Goal: Task Accomplishment & Management: Manage account settings

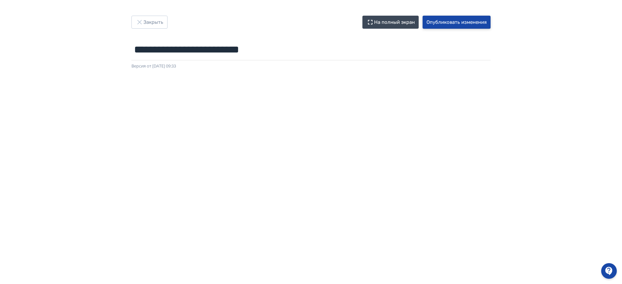
click at [443, 20] on button "Опубликовать изменения" at bounding box center [457, 22] width 68 height 13
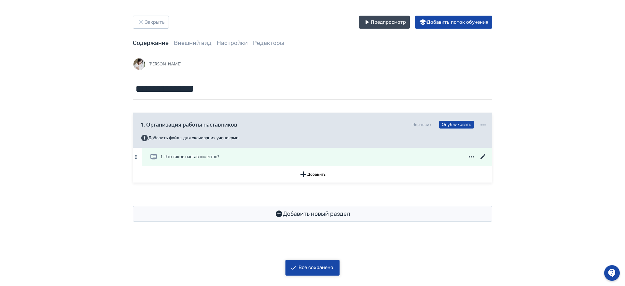
click at [205, 159] on span "1. Что такое наставничество?" at bounding box center [189, 157] width 59 height 7
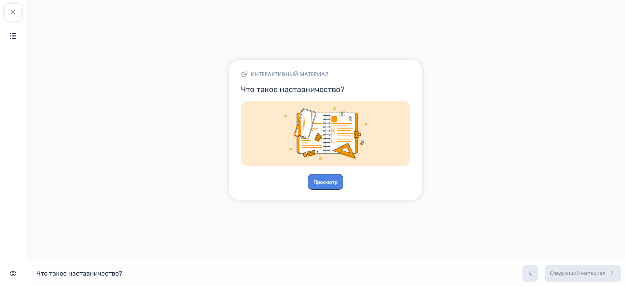
click at [333, 184] on button "Просмотр" at bounding box center [325, 182] width 35 height 16
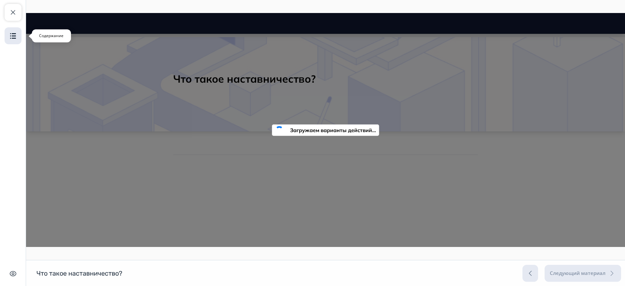
click at [21, 34] on button "Содержание" at bounding box center [13, 35] width 17 height 17
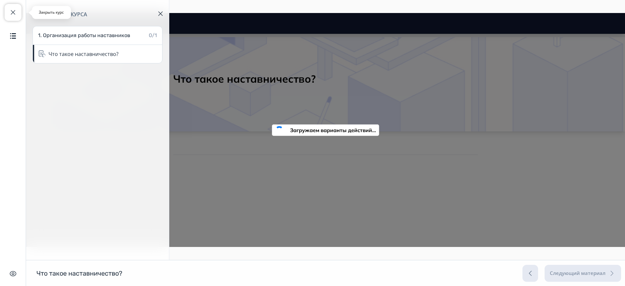
click at [20, 16] on button "Закрыть курс" at bounding box center [13, 12] width 17 height 17
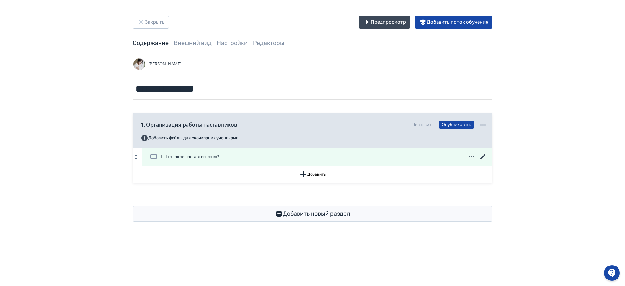
click at [212, 157] on span "1. Что такое наставничество?" at bounding box center [189, 157] width 59 height 7
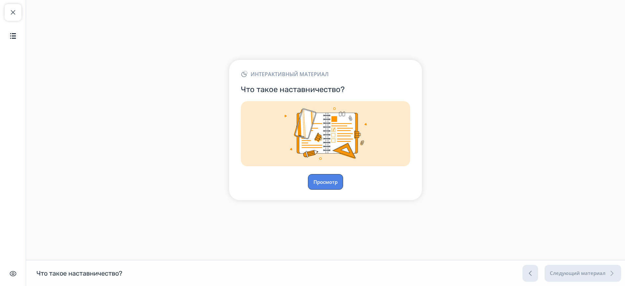
click at [332, 183] on button "Просмотр" at bounding box center [325, 182] width 35 height 16
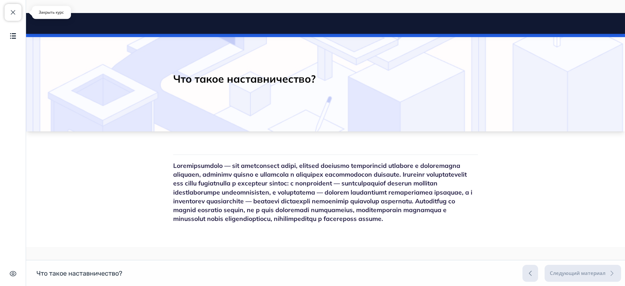
click at [14, 10] on span "button" at bounding box center [13, 12] width 8 height 8
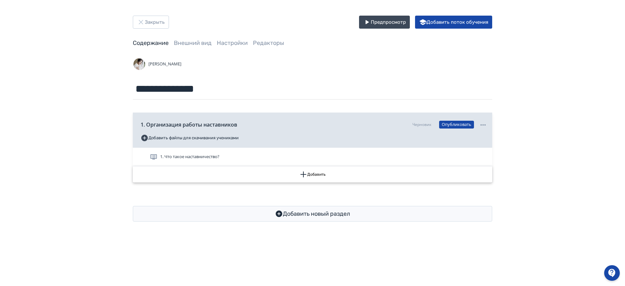
click at [302, 175] on icon "button" at bounding box center [303, 175] width 8 height 8
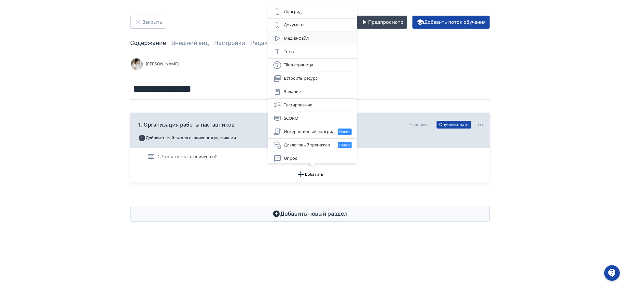
click at [306, 36] on div "Медиа-файл" at bounding box center [312, 39] width 78 height 8
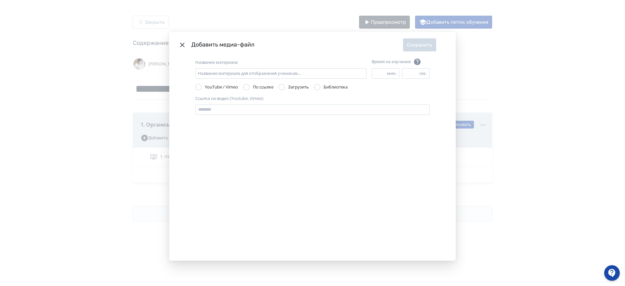
click at [247, 87] on div "Modal" at bounding box center [246, 87] width 7 height 7
click at [288, 82] on div "Название материала Название материала для отображения ученикам... Время на изуч…" at bounding box center [312, 71] width 234 height 26
click at [280, 88] on div "Modal" at bounding box center [282, 87] width 7 height 7
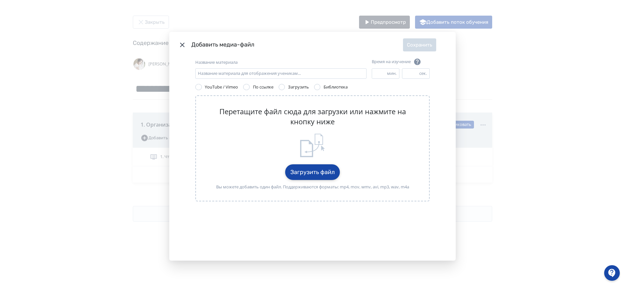
click at [314, 164] on button "Загрузить файл" at bounding box center [312, 172] width 55 height 16
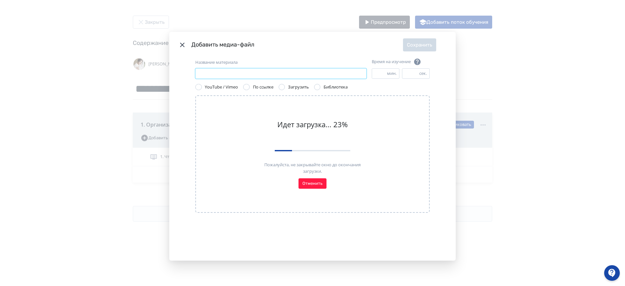
click at [229, 68] on input "Название материала" at bounding box center [280, 73] width 171 height 10
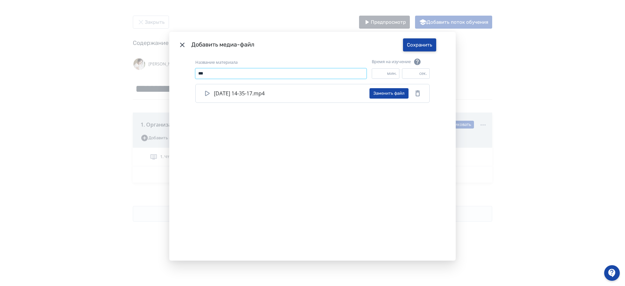
type input "***"
click at [420, 41] on button "Сохранить" at bounding box center [419, 44] width 33 height 13
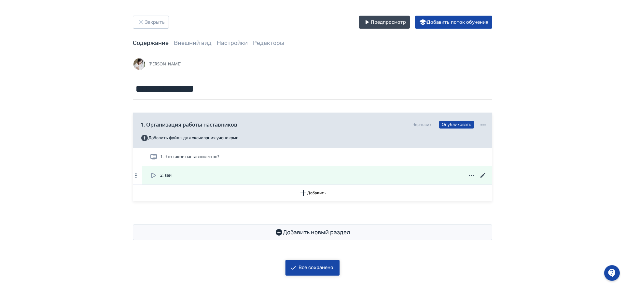
click at [162, 175] on span "2. ваи" at bounding box center [165, 175] width 11 height 7
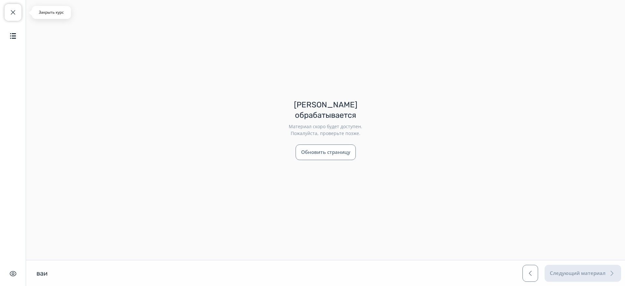
click at [15, 14] on span "button" at bounding box center [13, 12] width 8 height 8
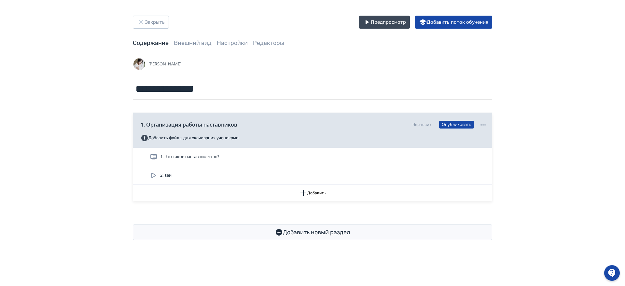
drag, startPoint x: 621, startPoint y: 0, endPoint x: 46, endPoint y: 59, distance: 577.8
click at [54, 106] on div "**********" at bounding box center [312, 128] width 625 height 256
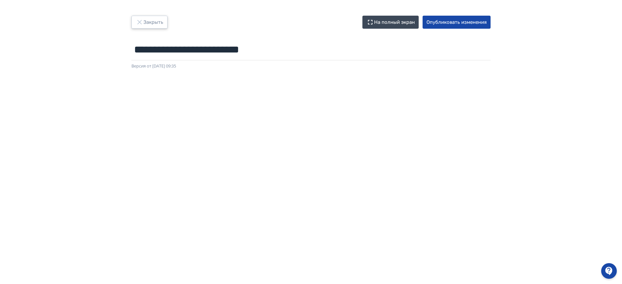
click at [155, 23] on button "Закрыть" at bounding box center [149, 22] width 36 height 13
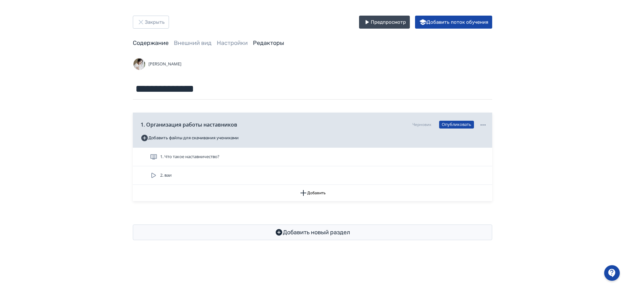
click at [273, 42] on link "Редакторы" at bounding box center [268, 42] width 31 height 7
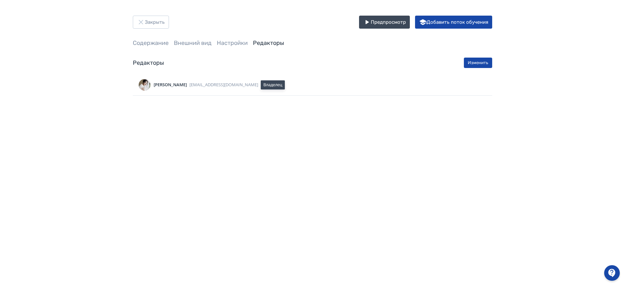
click at [174, 113] on div "Закрыть Предпросмотр Добавить поток обучения Содержание Внешний вид Настройки Р…" at bounding box center [312, 143] width 625 height 286
click at [477, 61] on button "Изменить" at bounding box center [478, 63] width 28 height 10
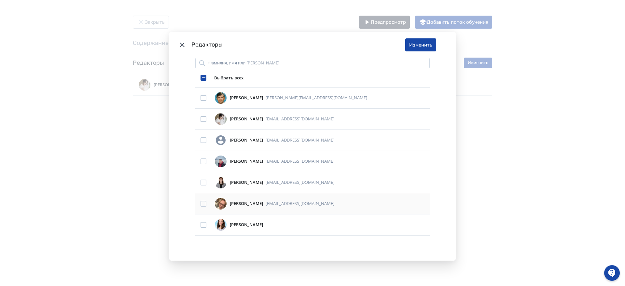
click at [199, 201] on td "Modal" at bounding box center [203, 203] width 16 height 21
click at [201, 204] on div "Modal" at bounding box center [204, 204] width 6 height 6
click at [420, 48] on button "Изменить" at bounding box center [420, 44] width 31 height 13
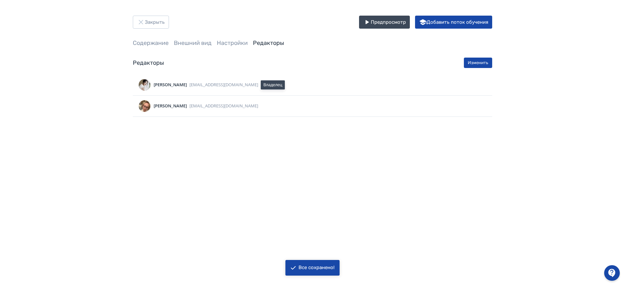
click at [506, 129] on div "Закрыть Предпросмотр Добавить поток обучения Содержание Внешний вид Настройки Р…" at bounding box center [312, 66] width 625 height 132
click at [162, 24] on button "Закрыть" at bounding box center [151, 22] width 36 height 13
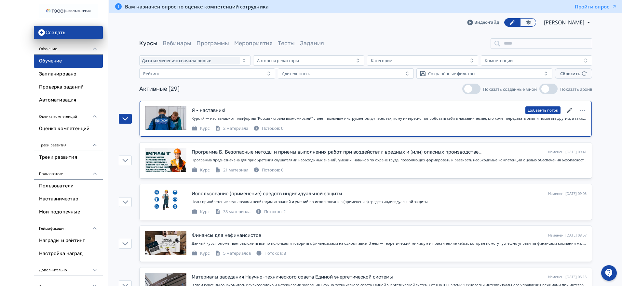
click at [571, 108] on icon at bounding box center [570, 111] width 8 height 8
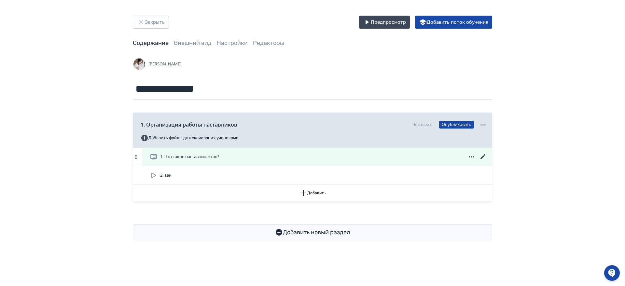
click at [482, 156] on icon at bounding box center [483, 157] width 8 height 8
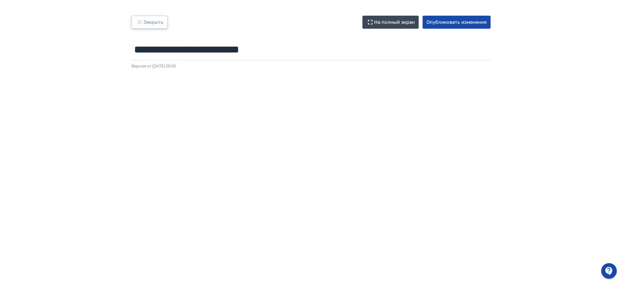
click at [145, 22] on button "Закрыть" at bounding box center [149, 22] width 36 height 13
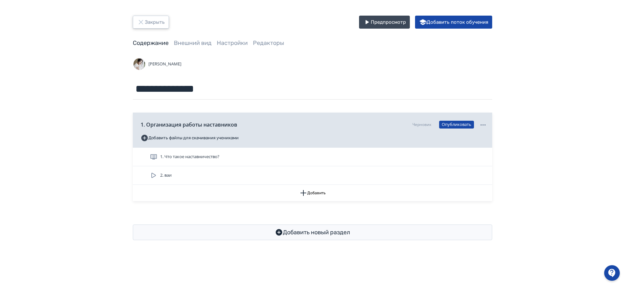
click at [156, 22] on button "Закрыть" at bounding box center [151, 22] width 36 height 13
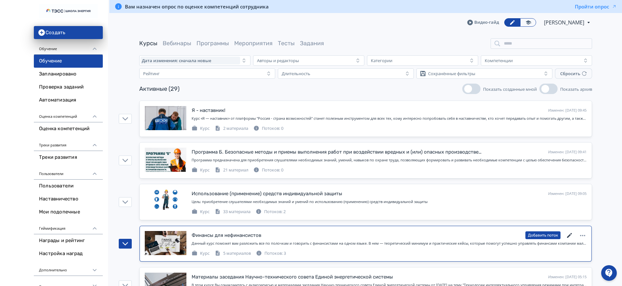
click at [570, 233] on icon at bounding box center [570, 236] width 8 height 8
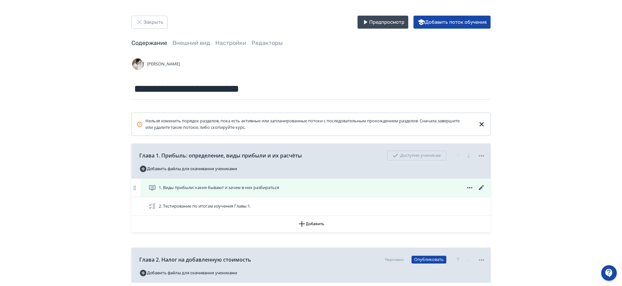
scroll to position [122, 0]
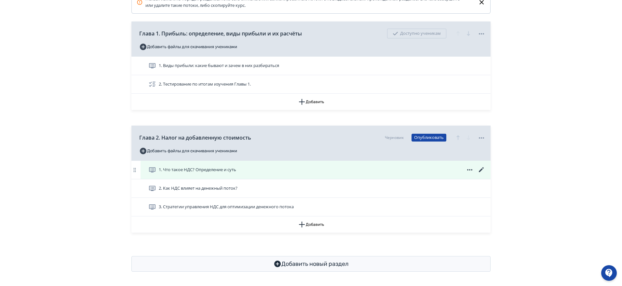
click at [231, 167] on span "1. Что такое НДС? Определение и суть" at bounding box center [197, 170] width 77 height 7
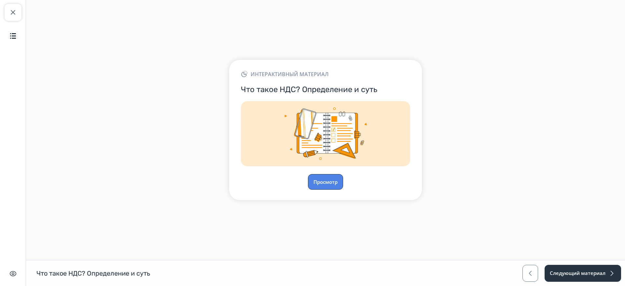
click at [325, 177] on button "Просмотр" at bounding box center [325, 182] width 35 height 16
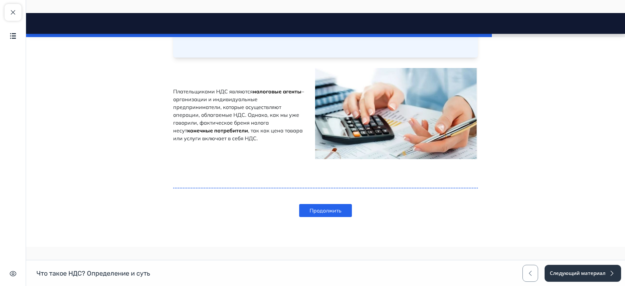
scroll to position [479, 0]
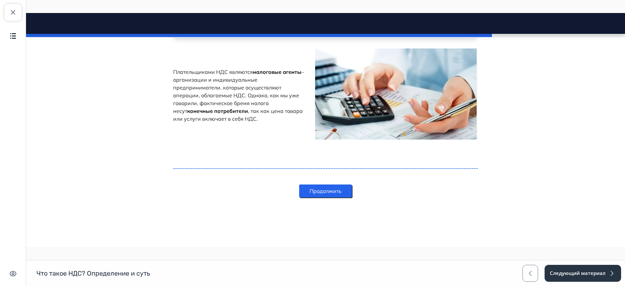
click at [327, 185] on button "Продолжить" at bounding box center [325, 191] width 53 height 13
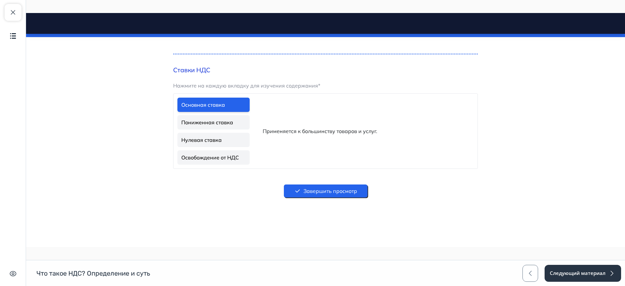
click at [339, 185] on button "Завершить просмотр" at bounding box center [326, 191] width 84 height 13
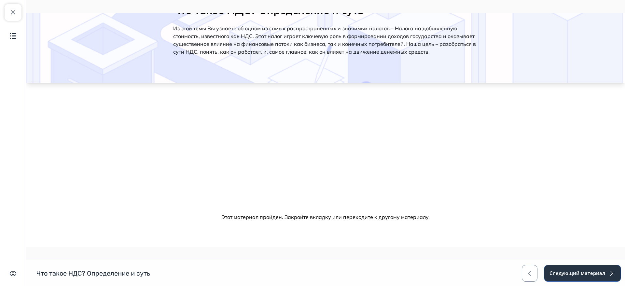
click at [587, 273] on button "Следующий материал" at bounding box center [582, 273] width 77 height 17
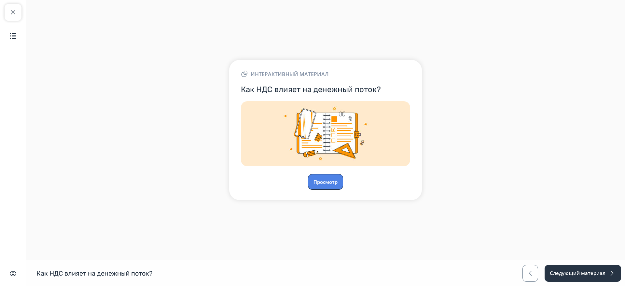
click at [327, 182] on button "Просмотр" at bounding box center [325, 182] width 35 height 16
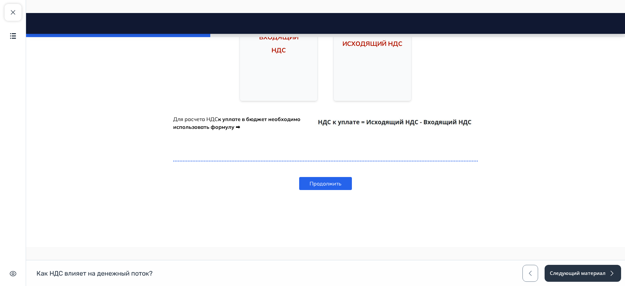
scroll to position [246, 0]
click at [329, 180] on button "Продолжить" at bounding box center [325, 183] width 53 height 13
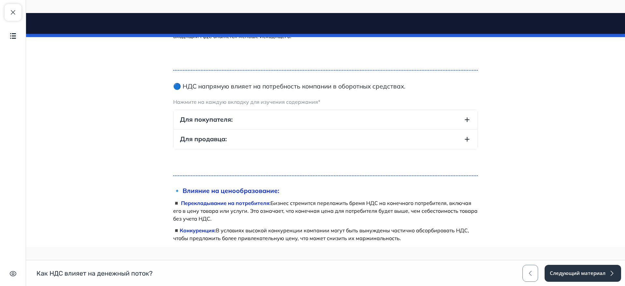
scroll to position [807, 0]
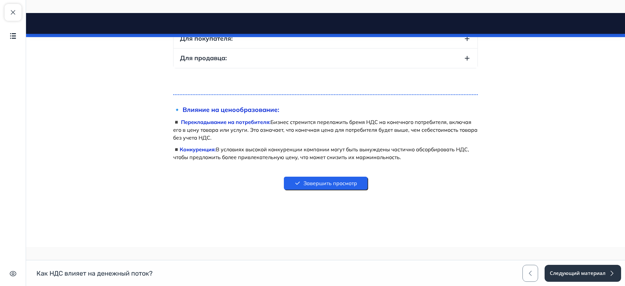
click at [331, 184] on button "Завершить просмотр" at bounding box center [326, 183] width 84 height 13
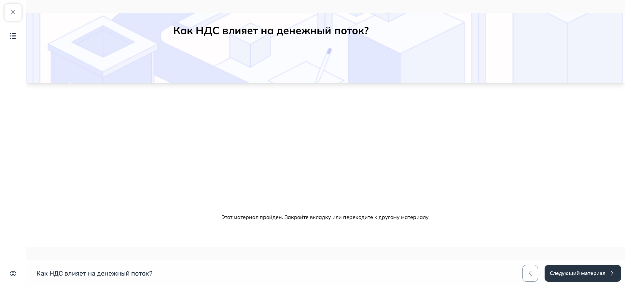
scroll to position [48, 0]
click at [581, 271] on button "Следующий материал" at bounding box center [582, 273] width 77 height 17
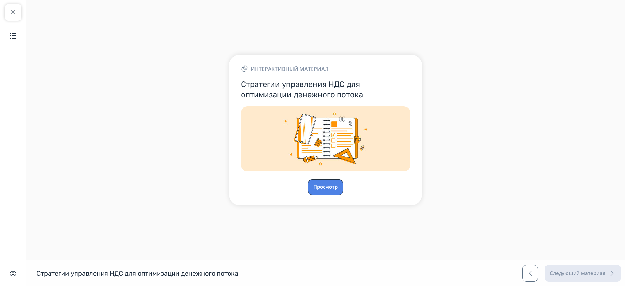
click at [322, 186] on button "Просмотр" at bounding box center [325, 187] width 35 height 16
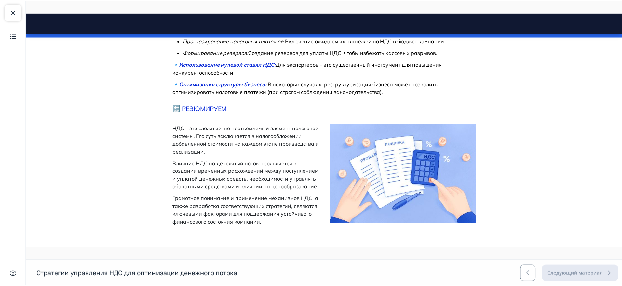
scroll to position [285, 0]
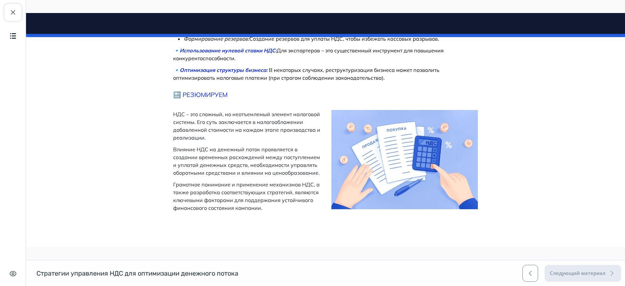
drag, startPoint x: 12, startPoint y: 12, endPoint x: 24, endPoint y: 12, distance: 12.0
click at [12, 12] on span "button" at bounding box center [13, 12] width 8 height 8
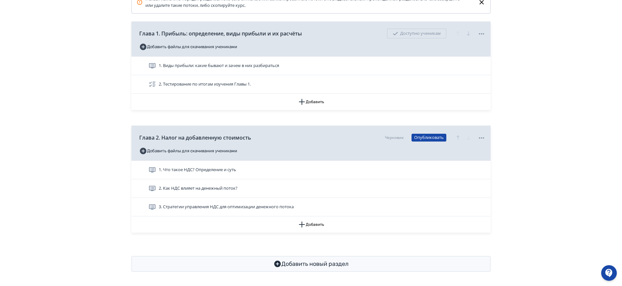
scroll to position [123, 0]
click at [305, 224] on icon "button" at bounding box center [302, 223] width 8 height 8
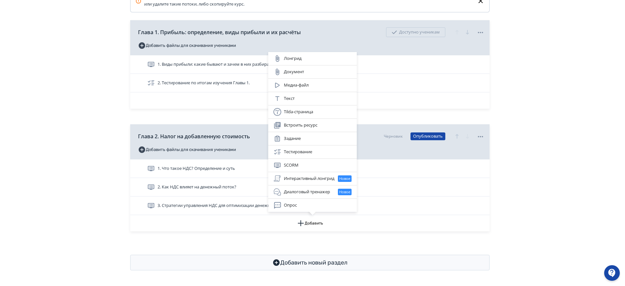
click at [472, 245] on div "Лонгрид Документ Медиа-файл Текст Tilda-страница Встроить ресурс Задание Тестир…" at bounding box center [312, 143] width 625 height 286
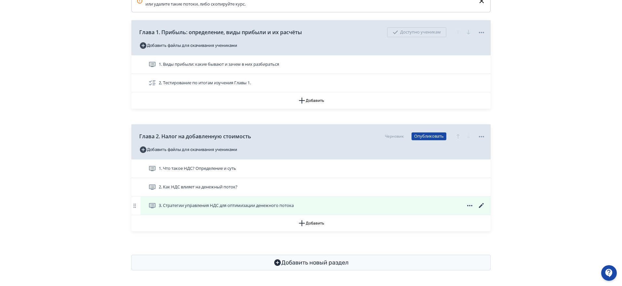
click at [480, 203] on icon at bounding box center [482, 206] width 8 height 8
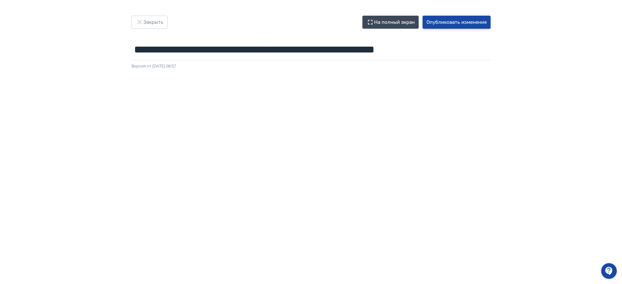
click at [474, 21] on button "Опубликовать изменения" at bounding box center [457, 22] width 68 height 13
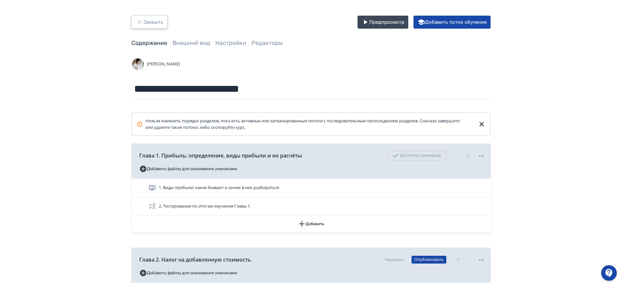
click at [159, 23] on button "Закрыть" at bounding box center [149, 22] width 36 height 13
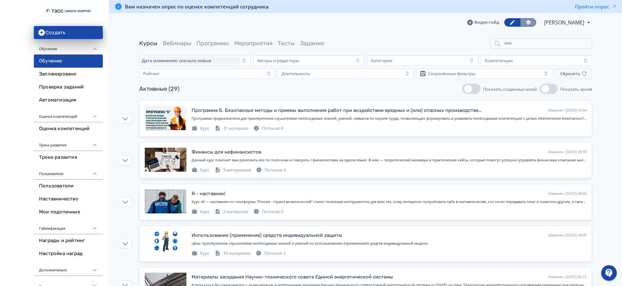
click at [525, 24] on link at bounding box center [528, 22] width 16 height 8
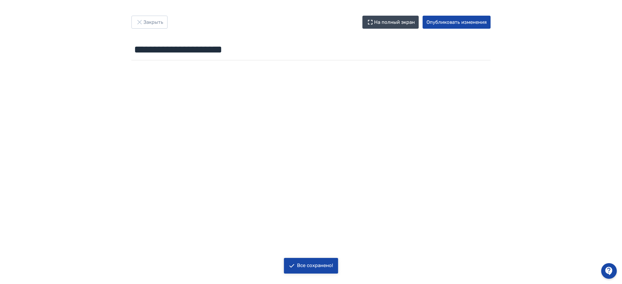
click at [0, 20] on div "**********" at bounding box center [311, 142] width 622 height 252
paste input "**********"
type input "**********"
click at [464, 29] on div "**********" at bounding box center [311, 39] width 391 height 47
click at [470, 24] on button "Опубликовать изменения" at bounding box center [457, 22] width 68 height 13
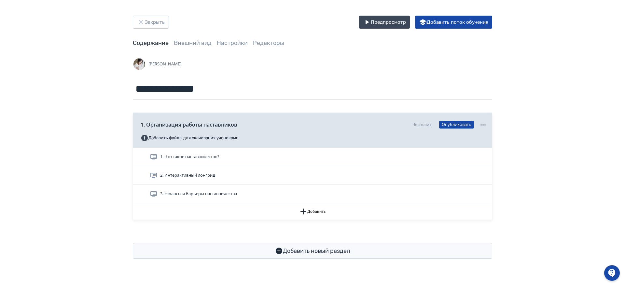
drag, startPoint x: 215, startPoint y: 173, endPoint x: 220, endPoint y: 182, distance: 9.7
click at [214, 173] on span "2. Интерактивный лонгрид" at bounding box center [187, 175] width 55 height 7
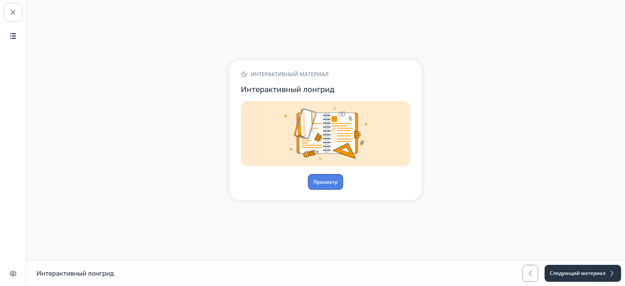
click at [323, 179] on button "Просмотр" at bounding box center [325, 182] width 35 height 16
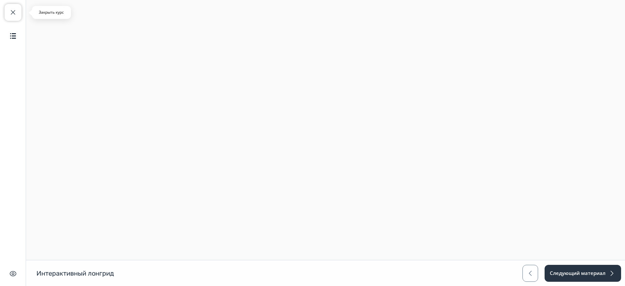
click at [9, 12] on span "button" at bounding box center [13, 12] width 8 height 8
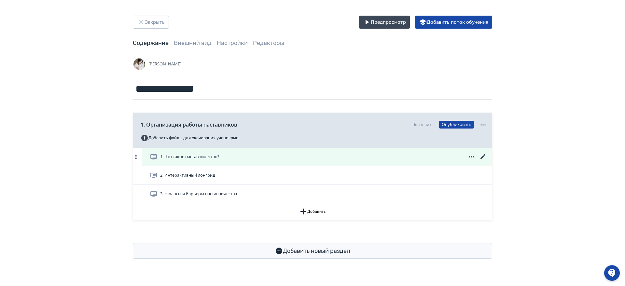
click at [209, 154] on span "1. Что такое наставничество?" at bounding box center [189, 157] width 59 height 7
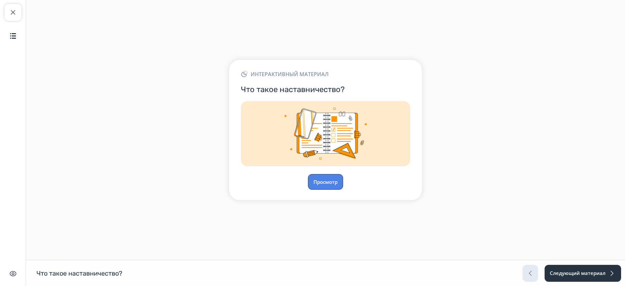
click at [334, 181] on button "Просмотр" at bounding box center [325, 182] width 35 height 16
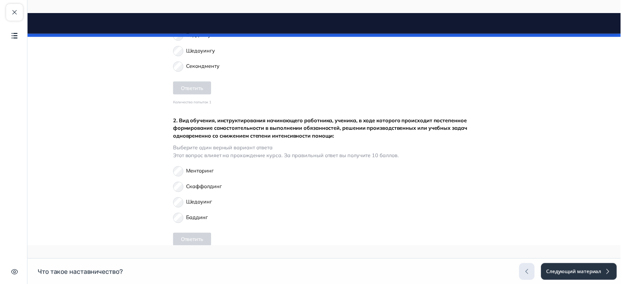
scroll to position [370, 0]
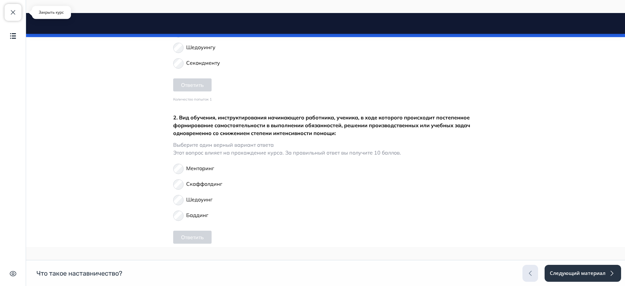
click at [12, 14] on span "button" at bounding box center [13, 12] width 8 height 8
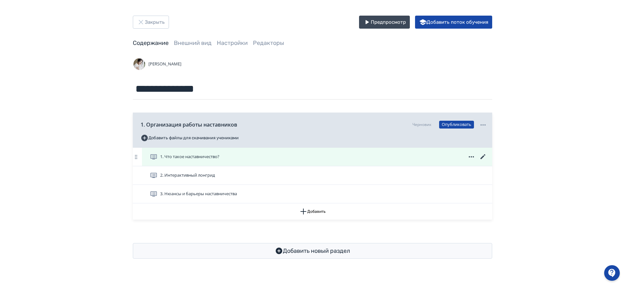
click at [482, 154] on icon at bounding box center [483, 157] width 8 height 8
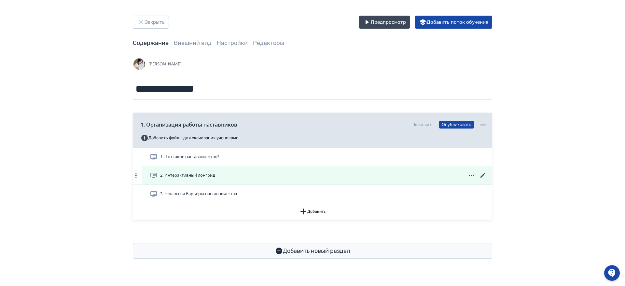
click at [482, 174] on icon at bounding box center [483, 176] width 8 height 8
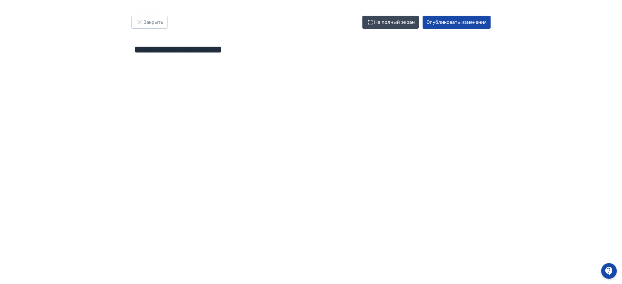
drag, startPoint x: 5, startPoint y: 9, endPoint x: 0, endPoint y: 7, distance: 5.1
click at [0, 7] on div "**********" at bounding box center [311, 142] width 622 height 284
paste input "******"
type input "**********"
click at [59, 23] on div "**********" at bounding box center [311, 142] width 622 height 252
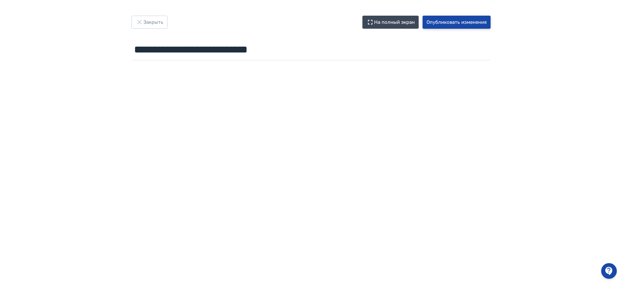
click at [475, 23] on button "Опубликовать изменения" at bounding box center [457, 22] width 68 height 13
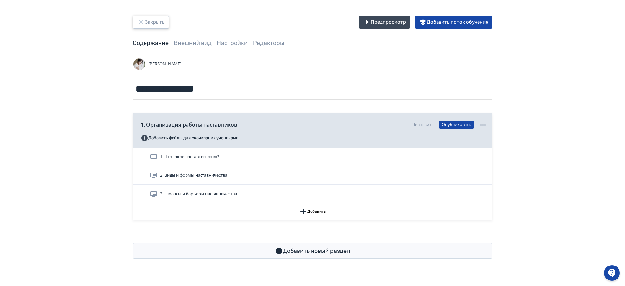
click at [153, 20] on button "Закрыть" at bounding box center [151, 22] width 36 height 13
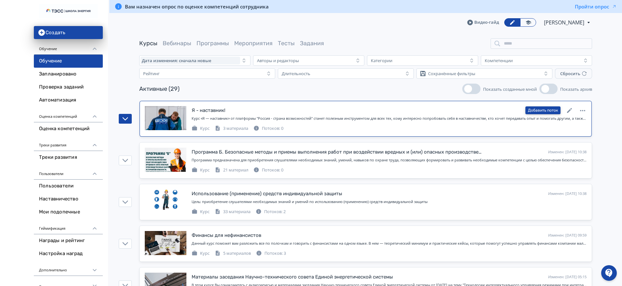
click at [558, 108] on button "Добавить поток" at bounding box center [543, 110] width 35 height 8
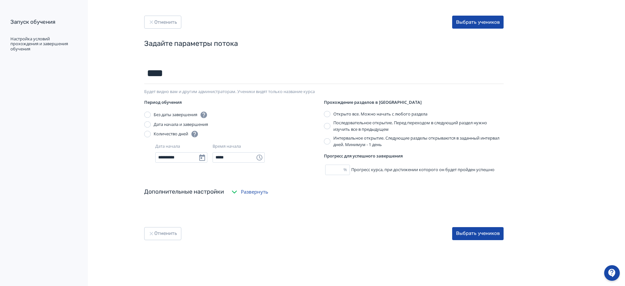
type input "****"
click at [471, 229] on button "Выбрать учеников" at bounding box center [477, 233] width 51 height 13
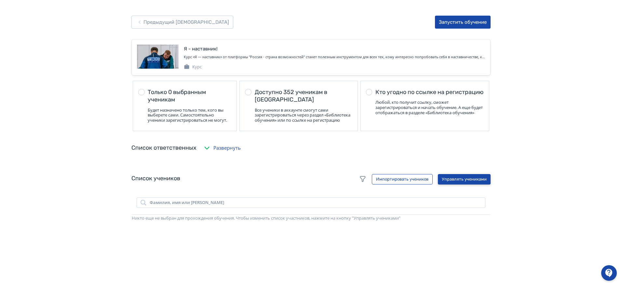
click at [450, 182] on button "Управлять учениками" at bounding box center [464, 179] width 53 height 10
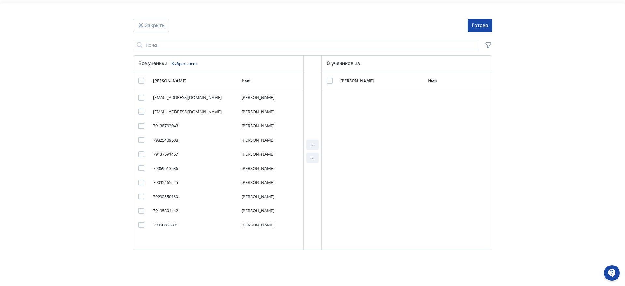
click at [198, 37] on div "Закрыть Готово Поиск Все ученики Выбрать всех Логин Имя aslegchenko_1982@mail.r…" at bounding box center [312, 146] width 625 height 286
click at [198, 51] on div "Поиск Все ученики Выбрать всех Логин Имя aslegchenko_1982@mail.ru Александр rod…" at bounding box center [312, 145] width 359 height 210
click at [192, 42] on input "Modal" at bounding box center [306, 45] width 346 height 10
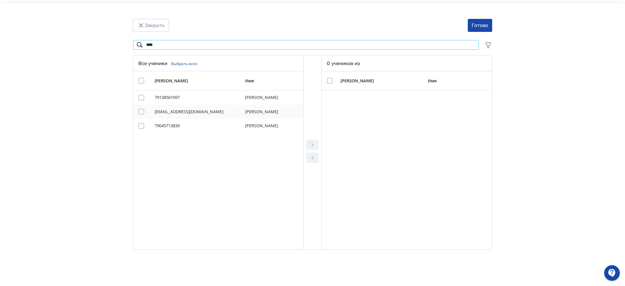
type input "****"
click at [167, 112] on div "galiakhmetovayua@gktess.ru" at bounding box center [194, 112] width 78 height 7
click at [142, 109] on div "Modal" at bounding box center [141, 112] width 6 height 6
drag, startPoint x: 308, startPoint y: 146, endPoint x: 318, endPoint y: 147, distance: 10.5
click at [308, 146] on button "Modal" at bounding box center [312, 145] width 12 height 10
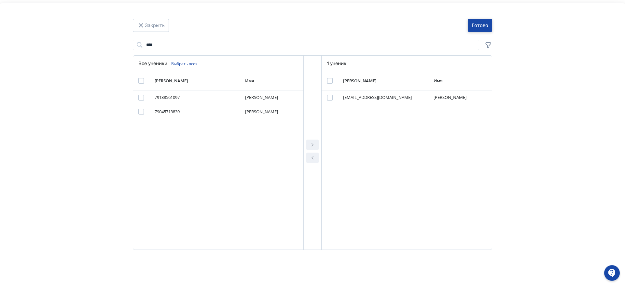
click at [472, 25] on button "Готово" at bounding box center [480, 25] width 24 height 13
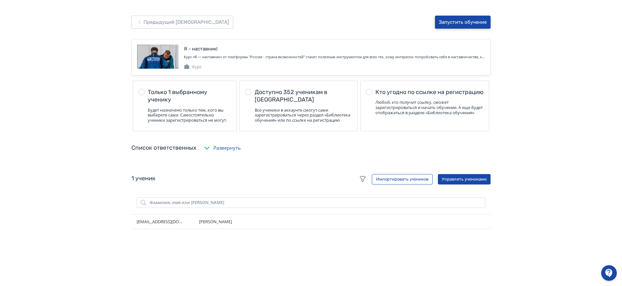
click at [453, 22] on button "Запустить обучение" at bounding box center [463, 22] width 56 height 13
